Goal: Information Seeking & Learning: Learn about a topic

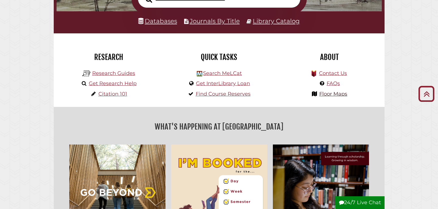
scroll to position [107, 322]
click at [328, 94] on link "Floor Maps" at bounding box center [333, 94] width 28 height 6
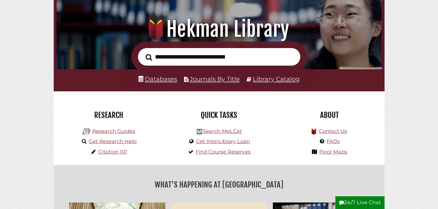
scroll to position [107, 322]
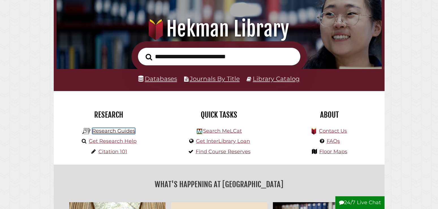
click at [124, 128] on link "Research Guides" at bounding box center [113, 131] width 43 height 6
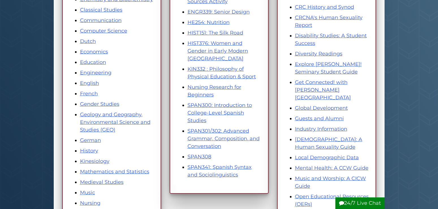
scroll to position [231, 0]
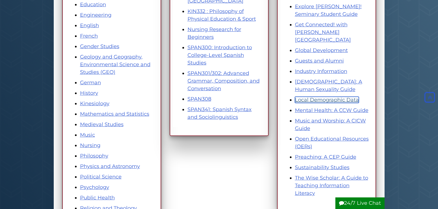
click at [307, 97] on link "Local Demographic Data" at bounding box center [327, 100] width 64 height 6
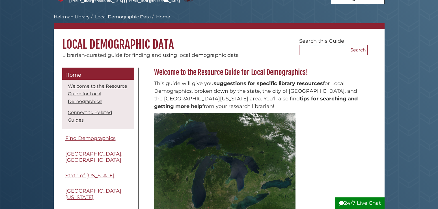
scroll to position [58, 0]
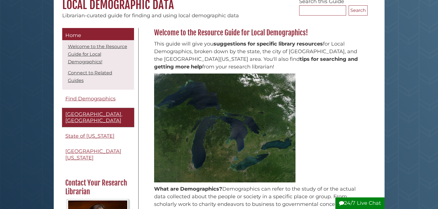
click at [112, 115] on link "[GEOGRAPHIC_DATA], [GEOGRAPHIC_DATA]" at bounding box center [98, 117] width 72 height 19
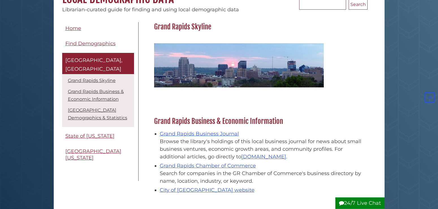
scroll to position [58, 0]
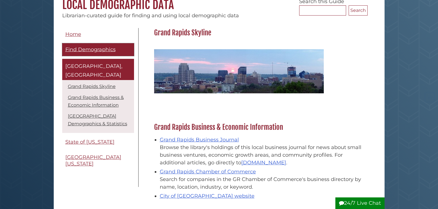
click at [93, 51] on span "Find Demographics" at bounding box center [90, 49] width 50 height 6
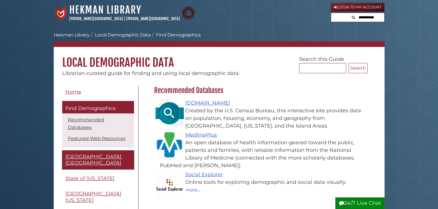
click at [109, 150] on link "[GEOGRAPHIC_DATA], [GEOGRAPHIC_DATA]" at bounding box center [98, 159] width 72 height 19
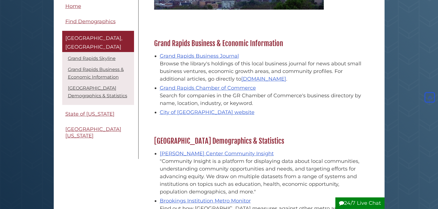
scroll to position [144, 0]
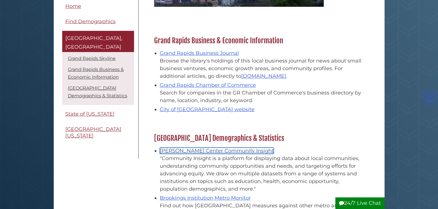
click at [172, 151] on link "[PERSON_NAME] Center Community Insight" at bounding box center [217, 151] width 114 height 6
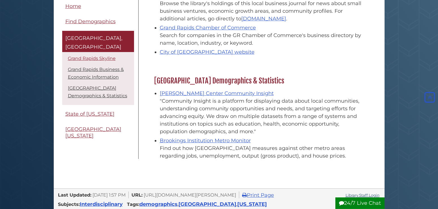
scroll to position [202, 0]
click at [206, 141] on link "Brookings Institution Metro Monitor" at bounding box center [205, 140] width 91 height 6
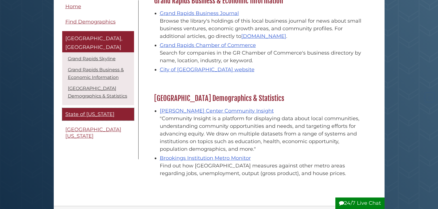
scroll to position [173, 0]
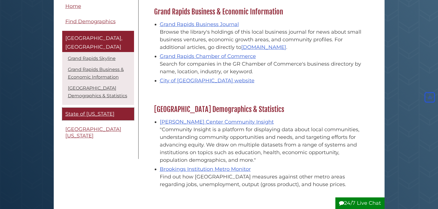
click at [103, 111] on span "State of [US_STATE]" at bounding box center [89, 114] width 49 height 6
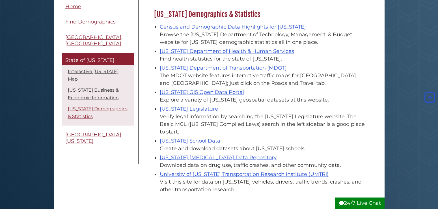
scroll to position [404, 0]
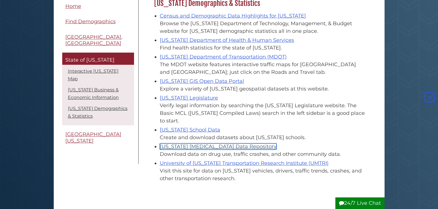
click at [188, 147] on link "Michigan Substance Use Disorder Data Repository" at bounding box center [218, 146] width 117 height 6
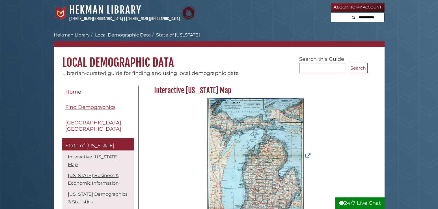
scroll to position [404, 0]
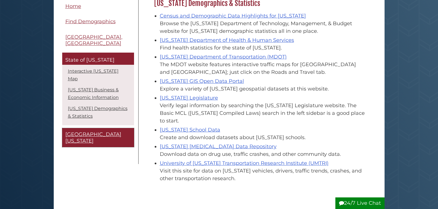
click at [99, 131] on span "[GEOGRAPHIC_DATA][US_STATE]" at bounding box center [93, 137] width 56 height 13
